Goal: Task Accomplishment & Management: Use online tool/utility

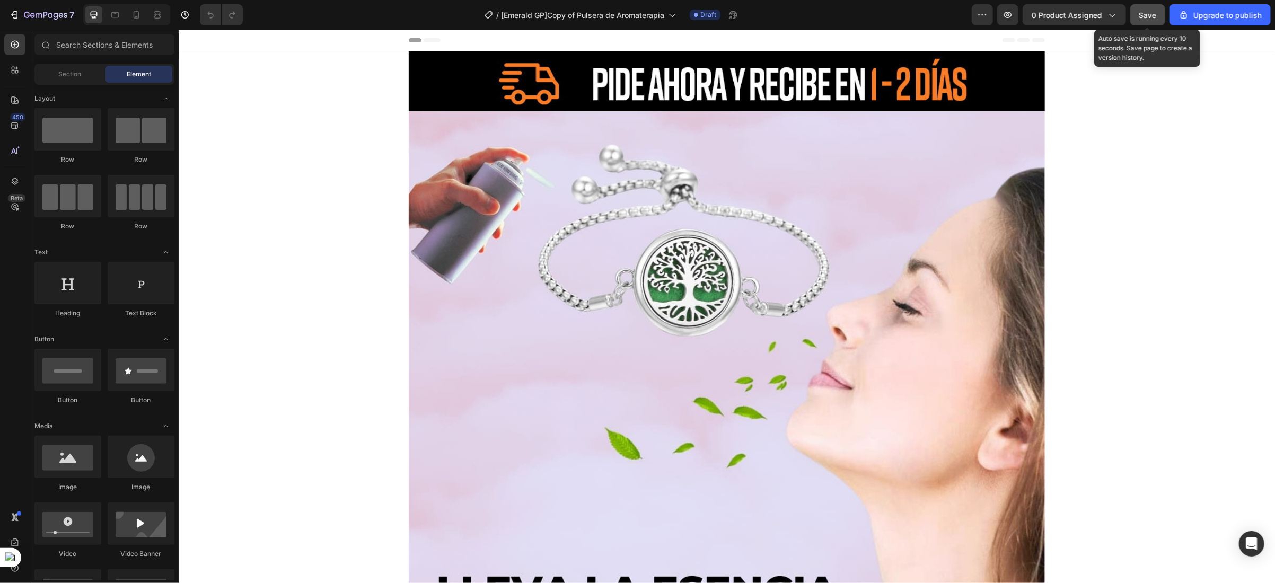
click at [1142, 14] on span "Save" at bounding box center [1149, 15] width 18 height 9
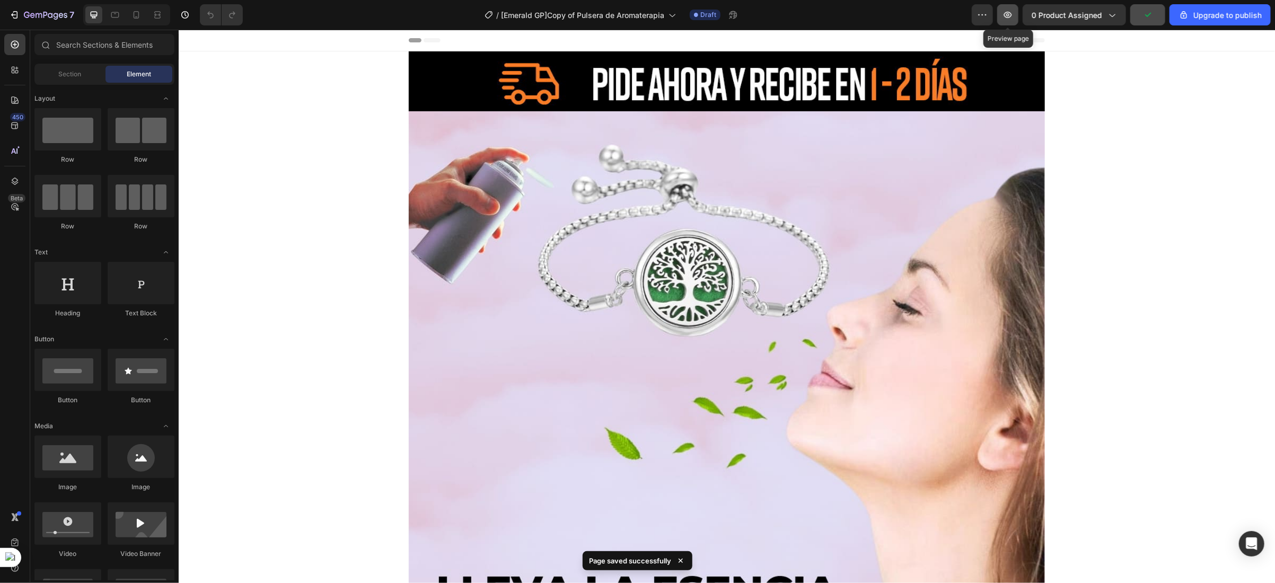
click at [1007, 12] on icon "button" at bounding box center [1008, 15] width 8 height 6
